Goal: Navigation & Orientation: Find specific page/section

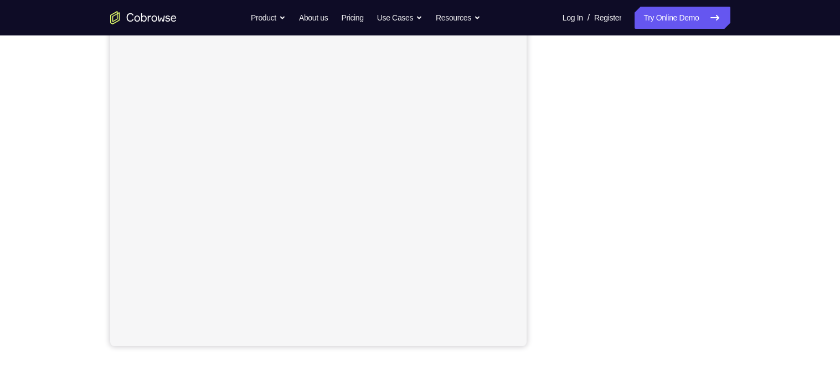
scroll to position [171, 0]
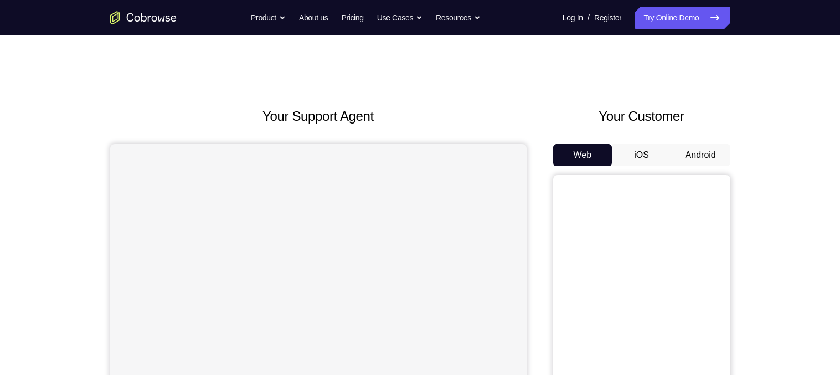
click at [697, 150] on button "Android" at bounding box center [700, 155] width 59 height 22
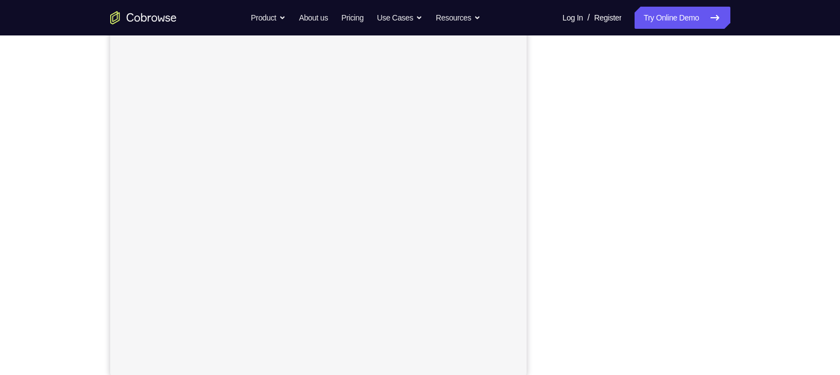
scroll to position [136, 0]
click at [693, 28] on link "Try Online Demo" at bounding box center [681, 18] width 95 height 22
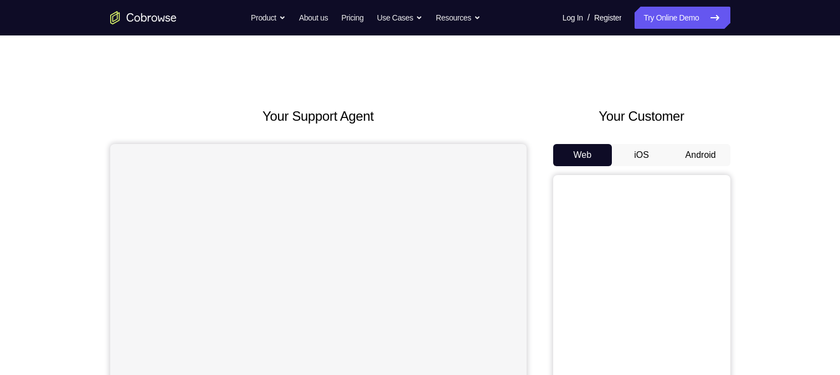
click at [700, 148] on button "Android" at bounding box center [700, 155] width 59 height 22
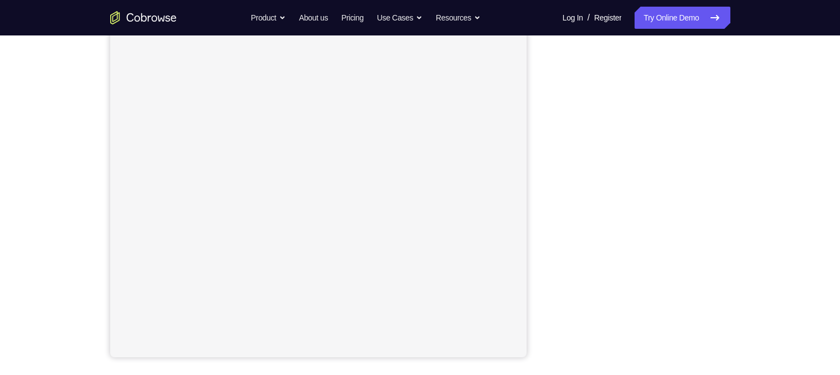
scroll to position [160, 0]
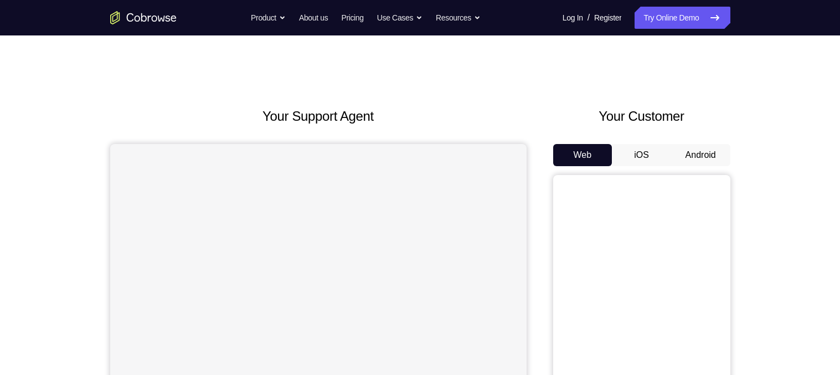
click at [711, 147] on button "Android" at bounding box center [700, 155] width 59 height 22
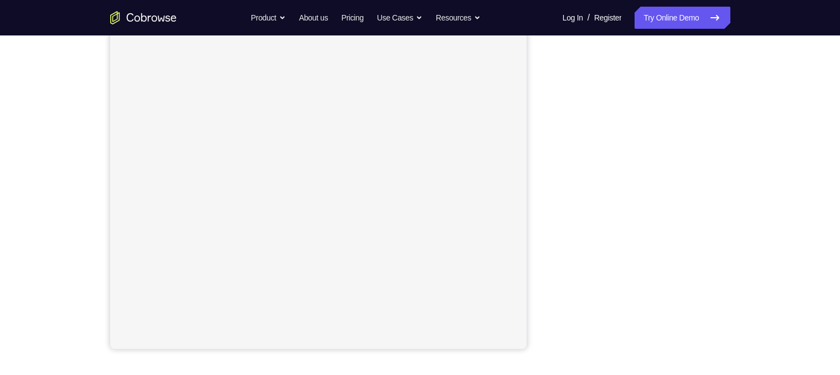
scroll to position [141, 0]
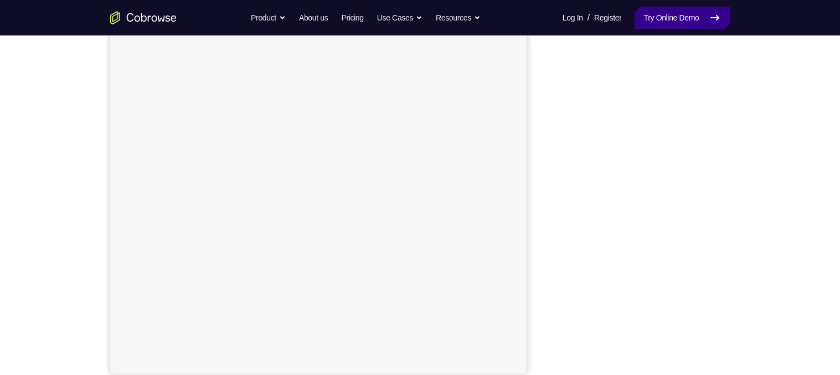
click at [657, 22] on link "Try Online Demo" at bounding box center [681, 18] width 95 height 22
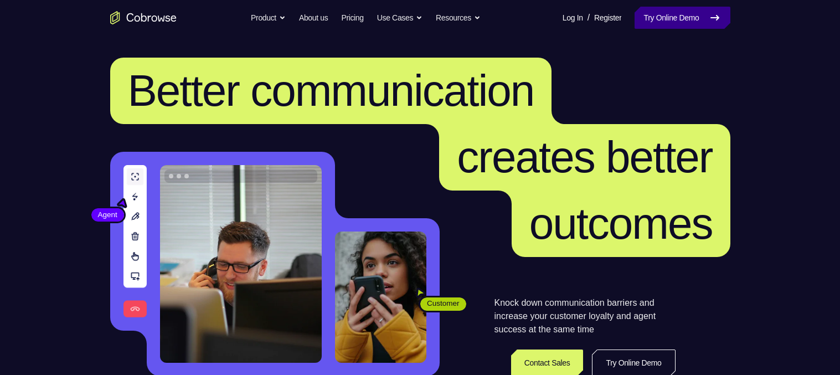
click at [668, 19] on link "Try Online Demo" at bounding box center [681, 18] width 95 height 22
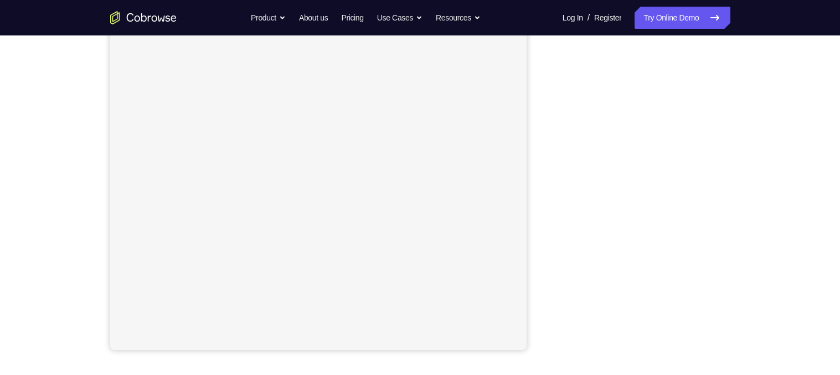
scroll to position [164, 0]
